Goal: Navigation & Orientation: Find specific page/section

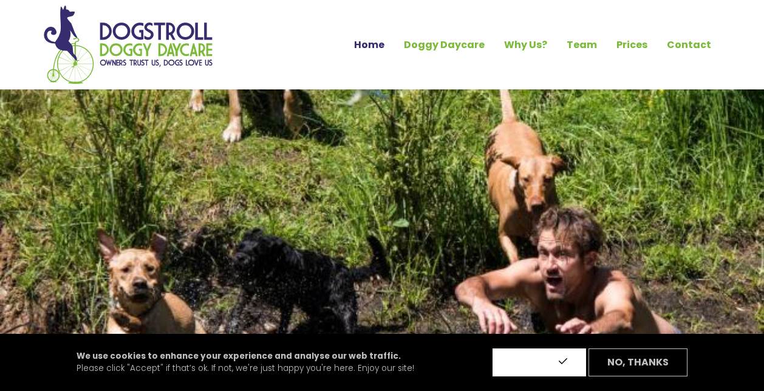
click at [541, 358] on button "Accept" at bounding box center [540, 362] width 94 height 28
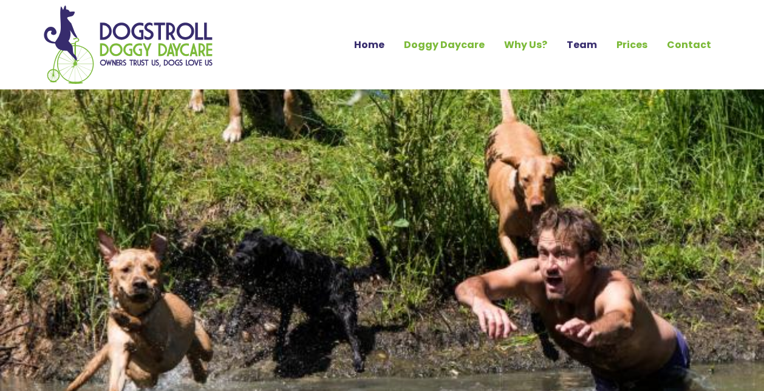
click at [589, 45] on link "Team" at bounding box center [582, 45] width 50 height 21
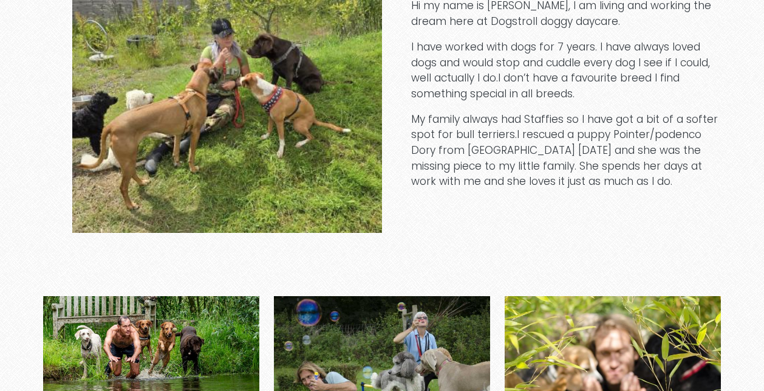
scroll to position [1922, 0]
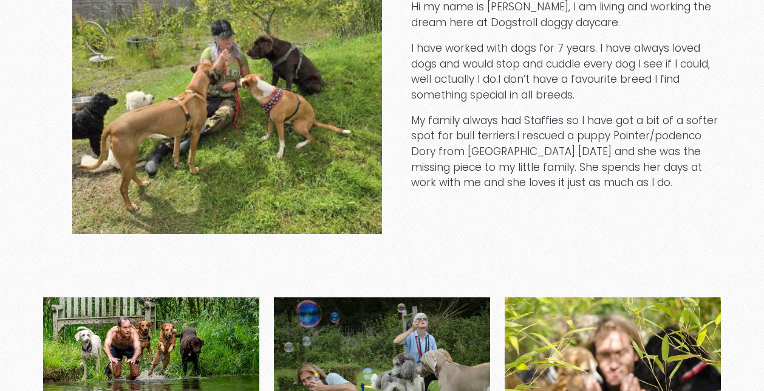
click at [171, 297] on img at bounding box center [151, 368] width 216 height 143
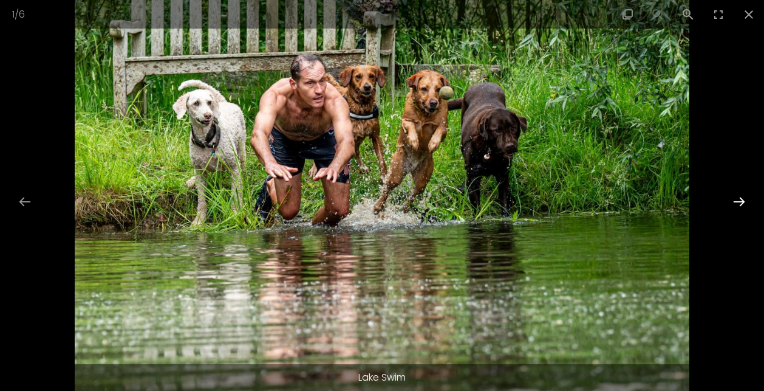
click at [742, 206] on button "Next slide" at bounding box center [740, 202] width 26 height 24
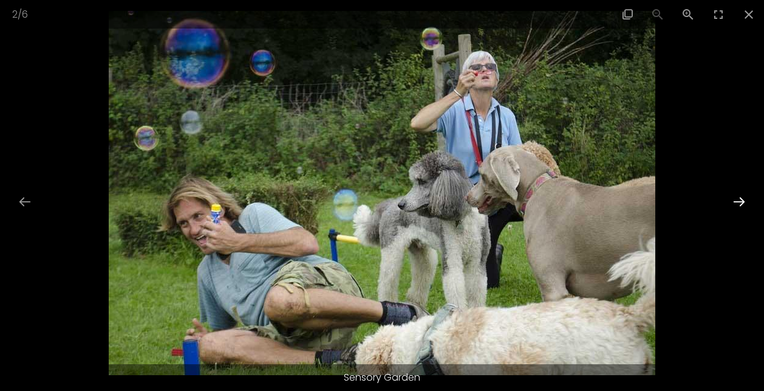
click at [742, 206] on button "Next slide" at bounding box center [740, 202] width 26 height 24
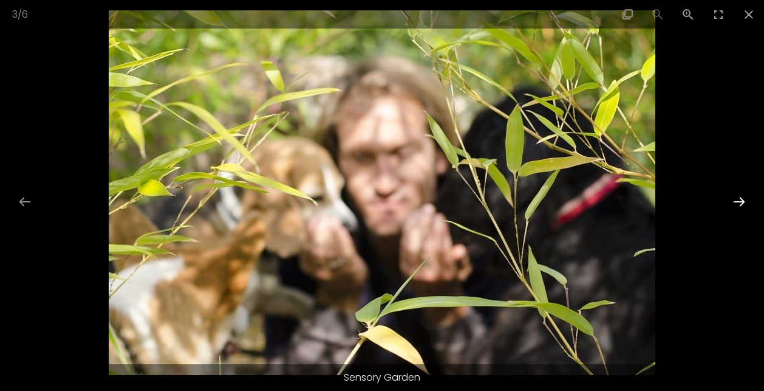
click at [742, 206] on button "Next slide" at bounding box center [740, 202] width 26 height 24
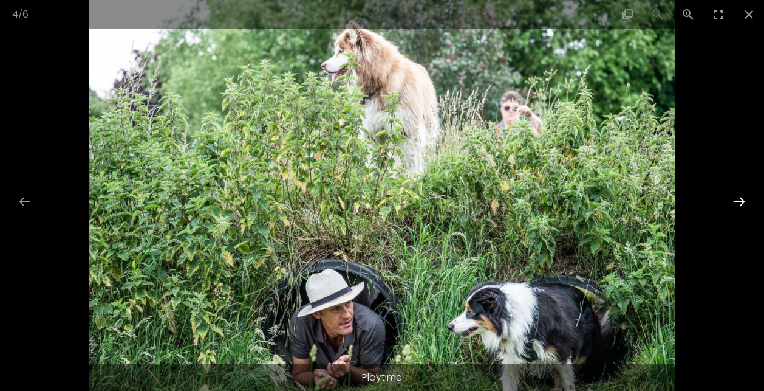
click at [742, 206] on button "Next slide" at bounding box center [740, 202] width 26 height 24
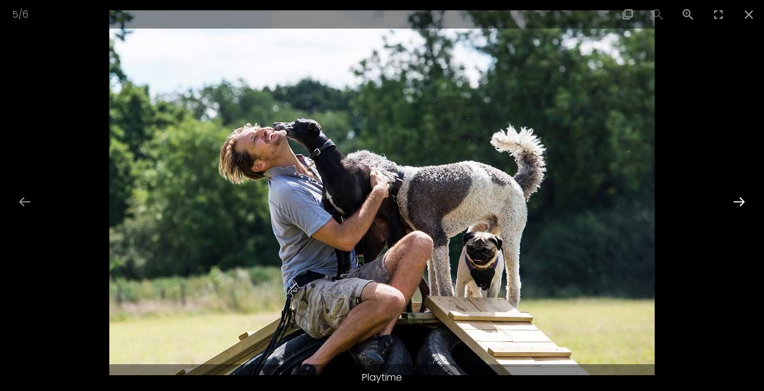
click at [742, 206] on button "Next slide" at bounding box center [740, 202] width 26 height 24
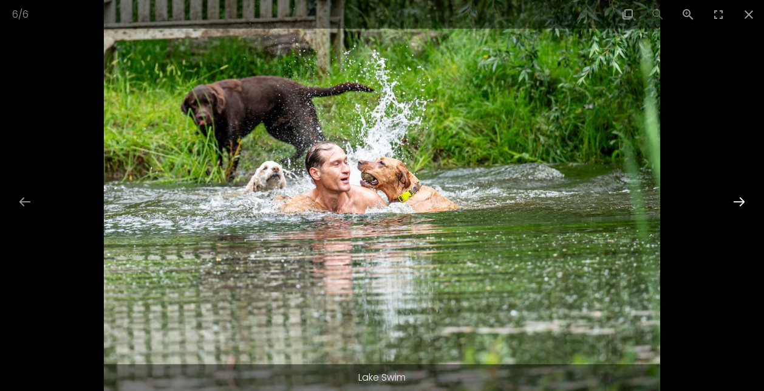
click at [742, 206] on button "Next slide" at bounding box center [740, 202] width 26 height 24
